Goal: Task Accomplishment & Management: Manage account settings

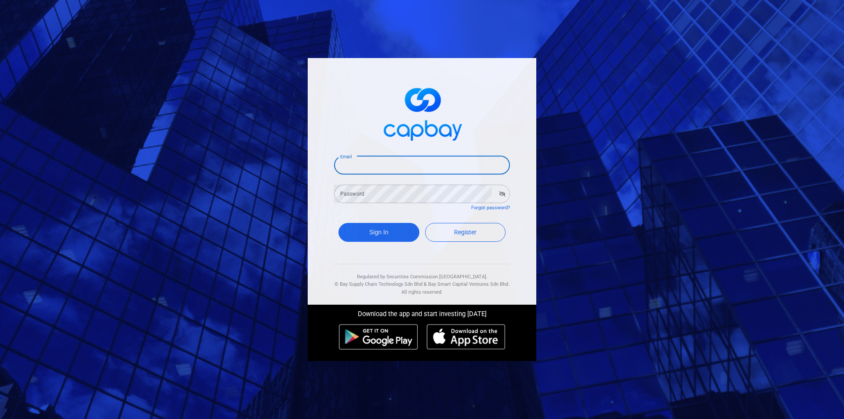
click at [407, 167] on input "Email" at bounding box center [422, 165] width 176 height 18
click at [358, 167] on input "Email" at bounding box center [422, 165] width 176 height 18
type input "[EMAIL_ADDRESS][DOMAIN_NAME]"
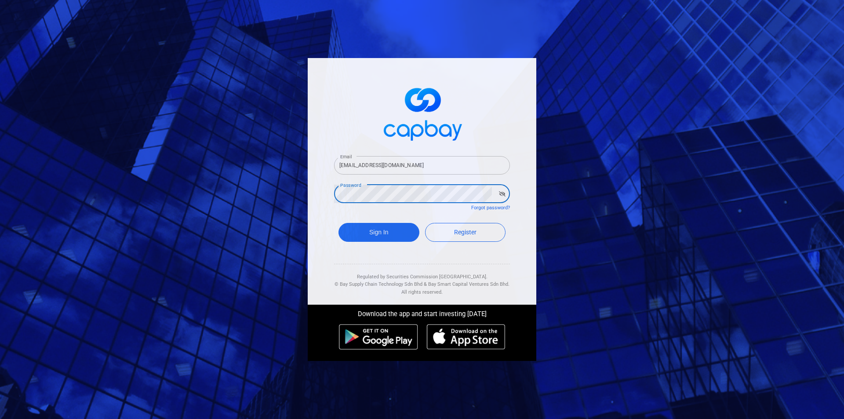
click at [339, 223] on button "Sign In" at bounding box center [379, 232] width 81 height 19
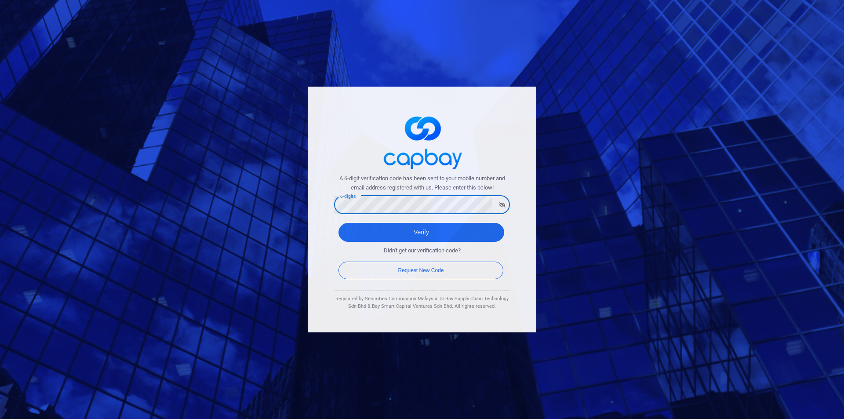
click at [339, 223] on button "Verify" at bounding box center [422, 232] width 166 height 19
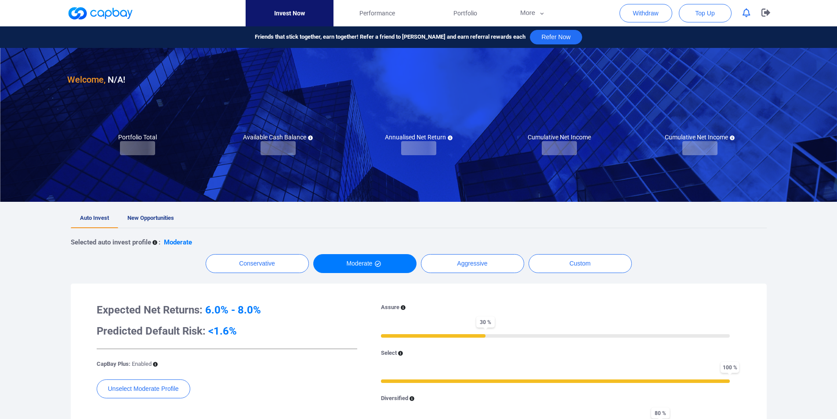
checkbox input "true"
